Goal: Task Accomplishment & Management: Manage account settings

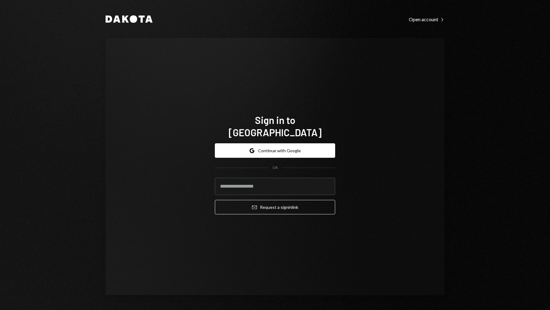
click at [307, 145] on button "Google Continue with Google" at bounding box center [275, 150] width 120 height 14
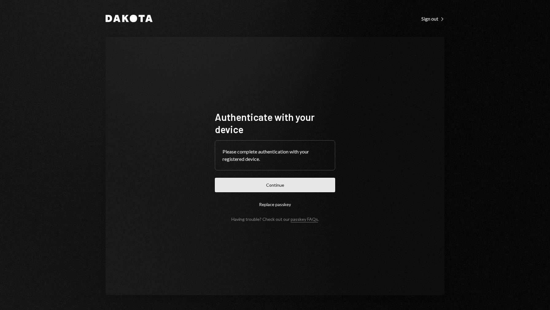
click at [301, 187] on button "Continue" at bounding box center [275, 185] width 120 height 14
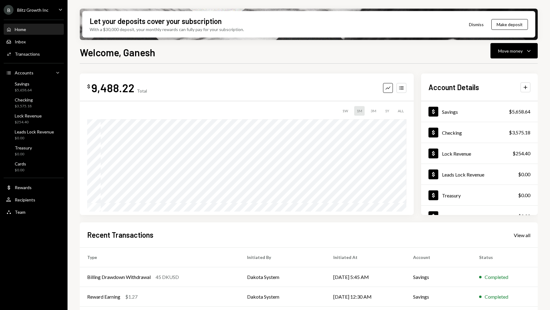
click at [60, 6] on div "B Blitz Growth Inc Caret Down" at bounding box center [34, 10] width 68 height 10
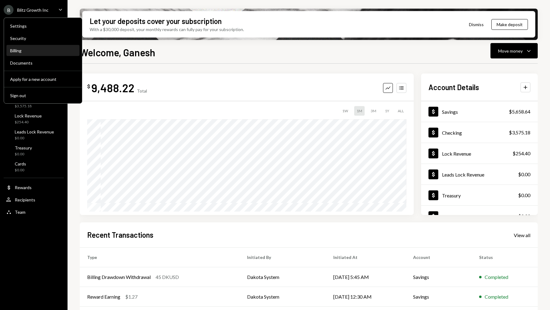
click at [48, 50] on div "Billing" at bounding box center [43, 50] width 66 height 5
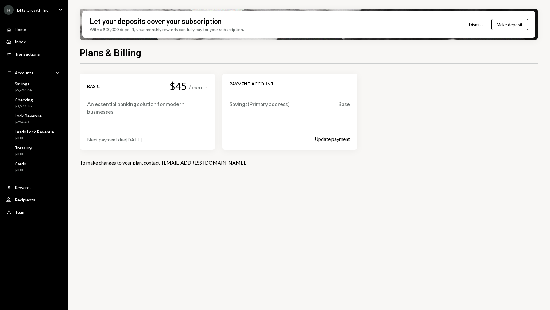
click at [151, 140] on div "Next payment due Nov 1, 2025" at bounding box center [147, 139] width 120 height 6
drag, startPoint x: 171, startPoint y: 84, endPoint x: 207, endPoint y: 84, distance: 36.2
click at [207, 84] on div "$45 / month" at bounding box center [189, 86] width 38 height 11
click at [181, 108] on div "An essential banking solution for modern businesses" at bounding box center [147, 107] width 120 height 15
